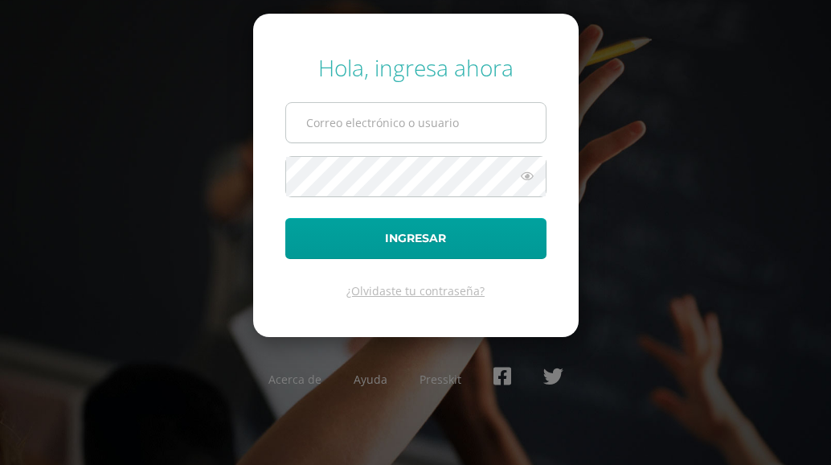
click at [450, 137] on input "text" at bounding box center [416, 122] width 260 height 39
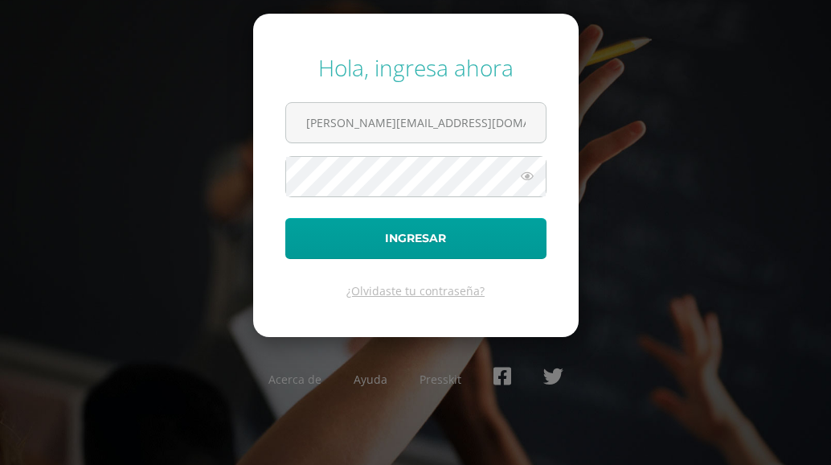
type input "e.morales.4ddb@gmail.com"
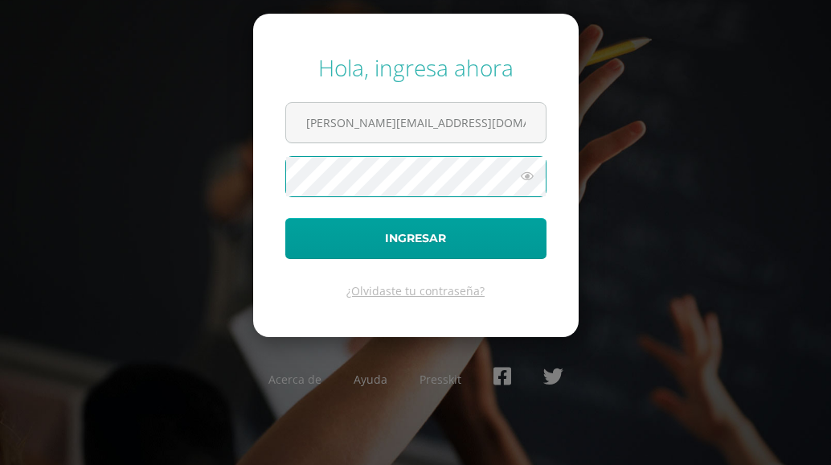
click at [528, 170] on icon at bounding box center [527, 175] width 21 height 19
click at [285, 218] on button "Ingresar" at bounding box center [415, 238] width 261 height 41
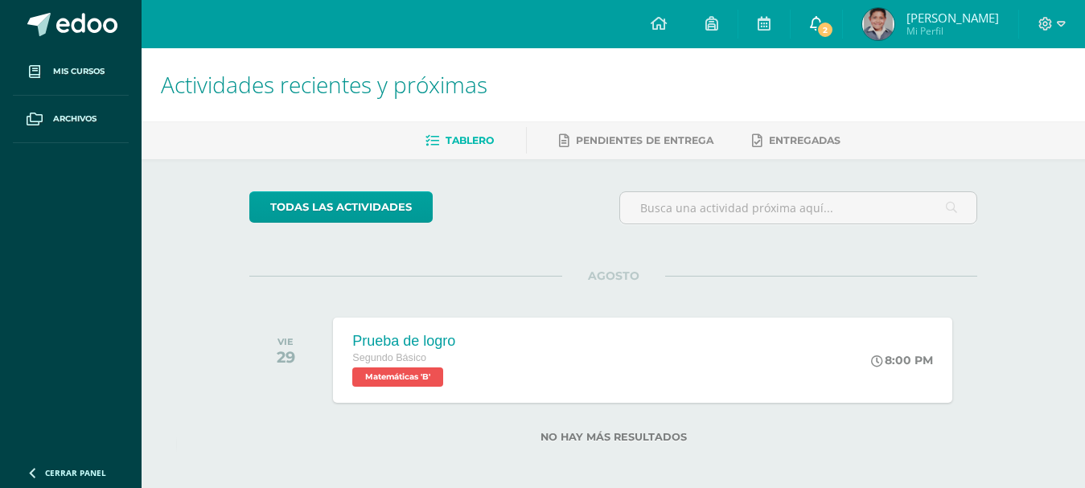
click at [823, 29] on icon at bounding box center [816, 23] width 13 height 14
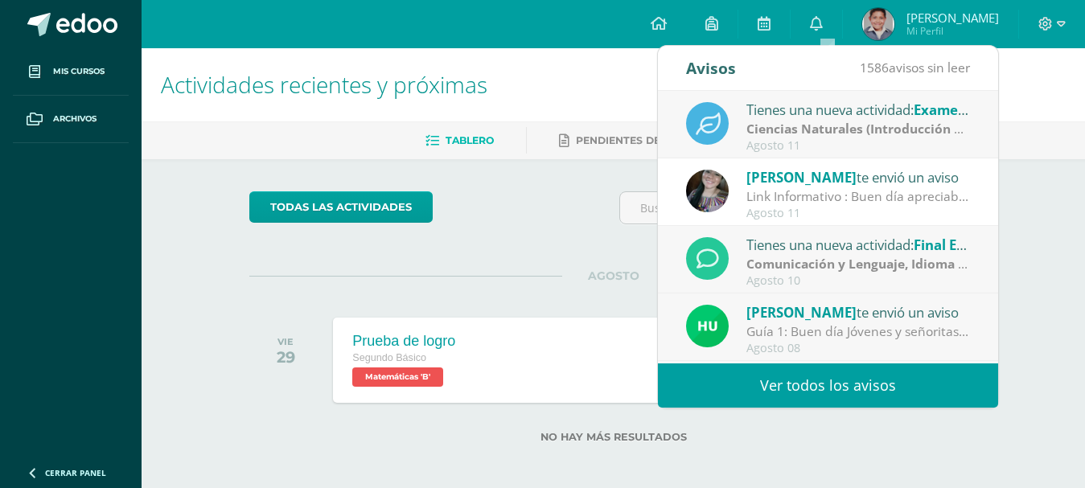
click at [823, 118] on div "Tienes una nueva actividad: Examen de unidad" at bounding box center [858, 109] width 224 height 21
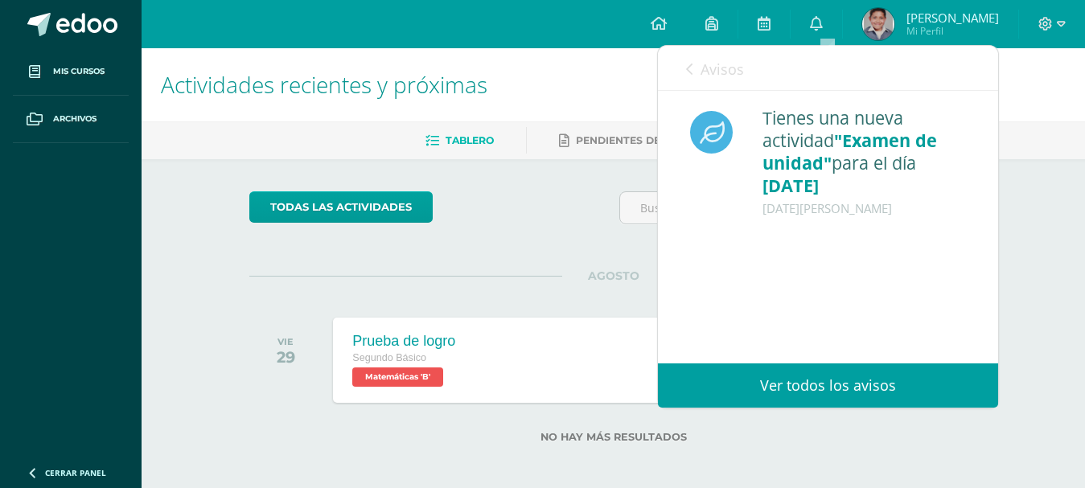
click at [727, 69] on span "Avisos" at bounding box center [721, 68] width 43 height 19
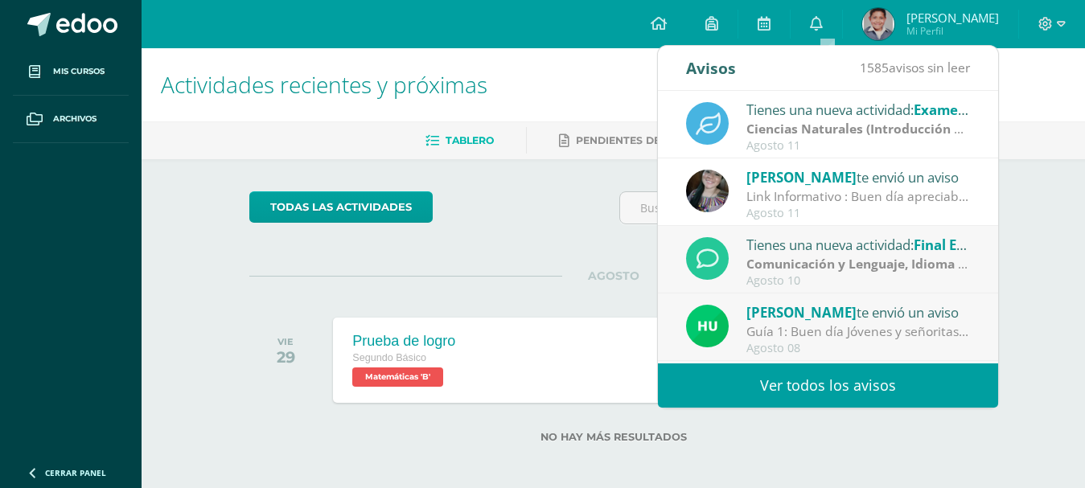
click at [807, 261] on strong "Comunicación y Lenguaje, Idioma Extranjero Inglés" at bounding box center [905, 264] width 318 height 18
